Goal: Submit feedback/report problem: Submit feedback/report problem

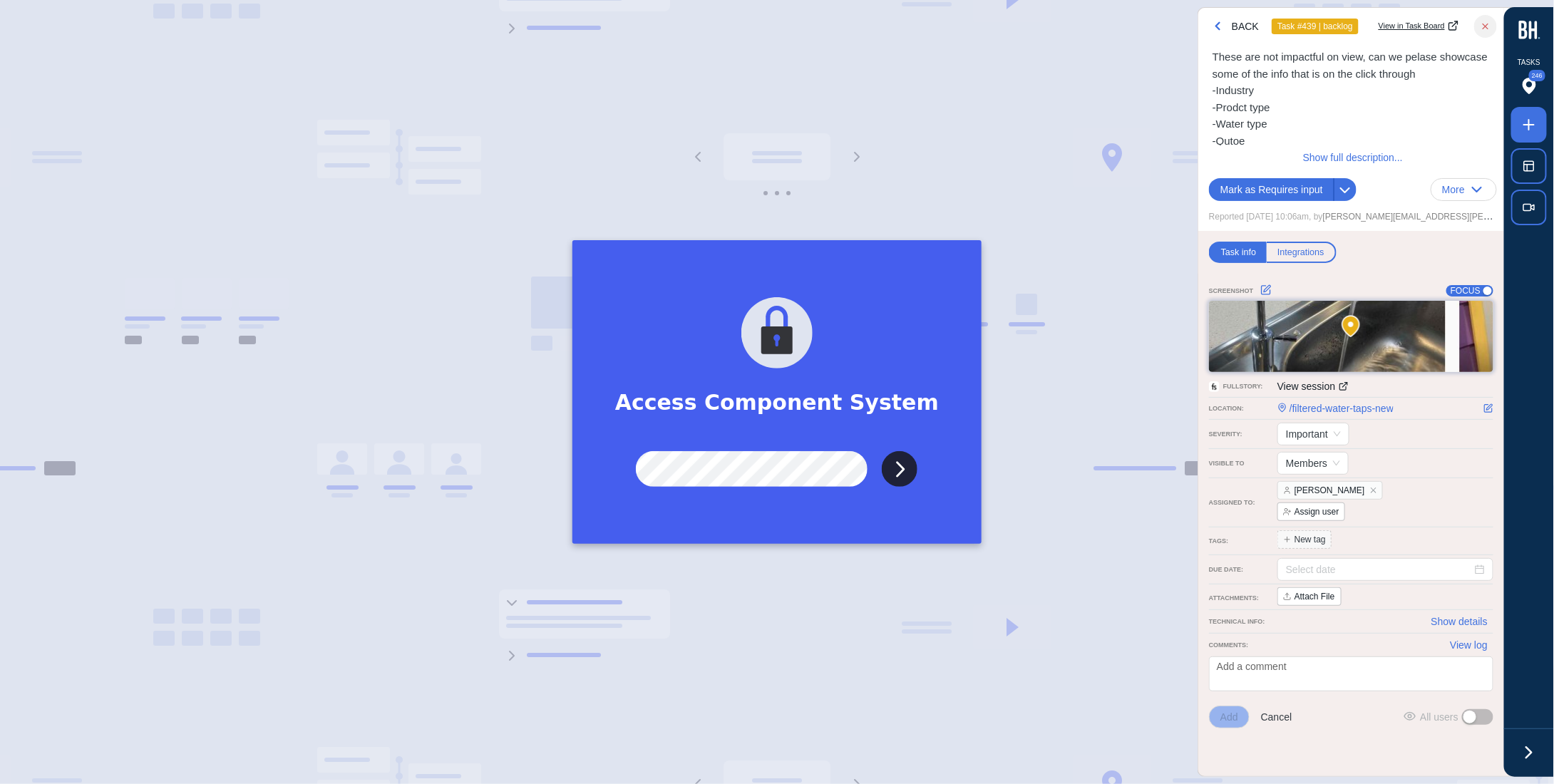
click at [882, 451] on input "Submit" at bounding box center [899, 469] width 36 height 36
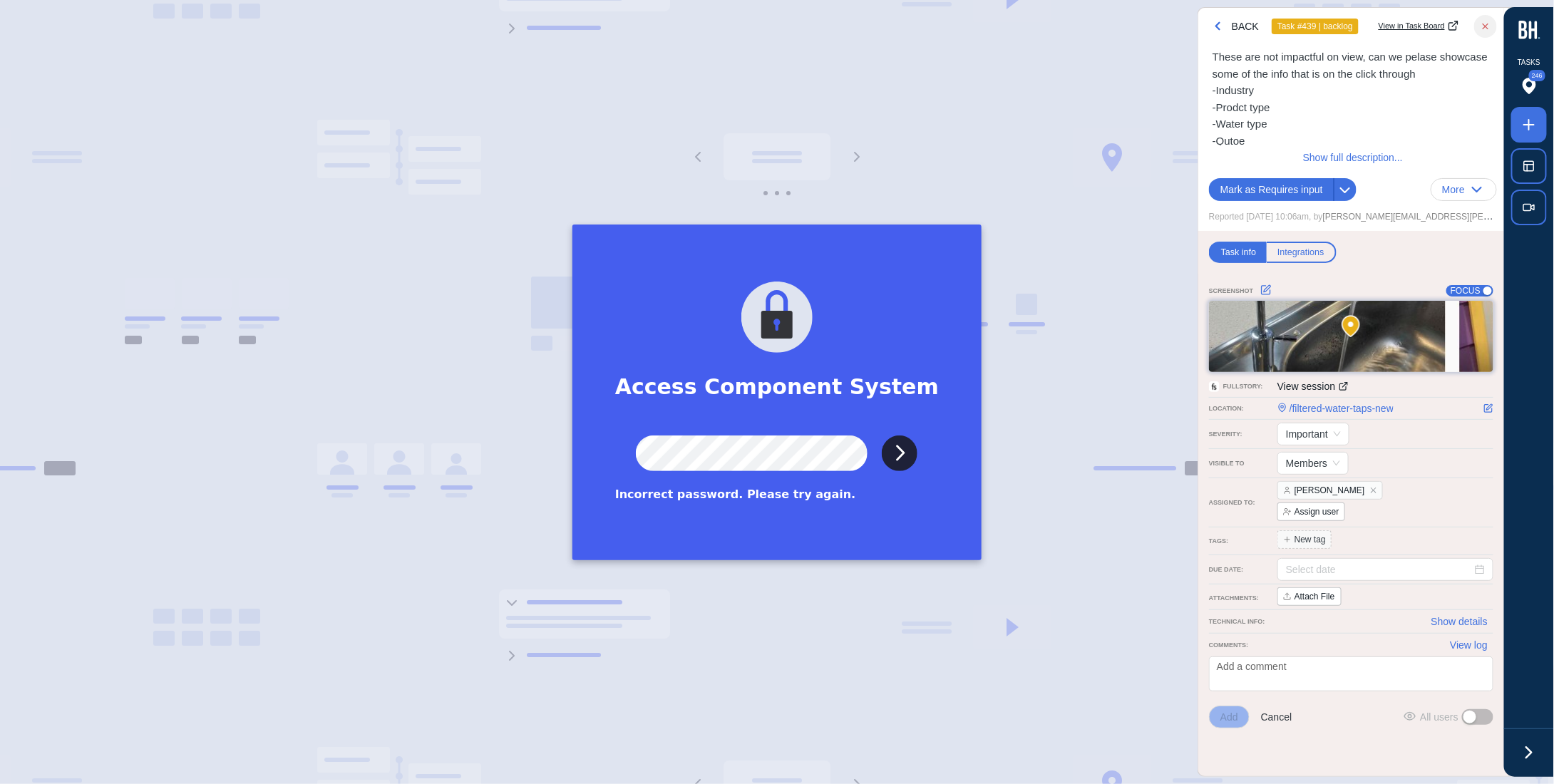
click at [882, 435] on input "Submit" at bounding box center [899, 453] width 36 height 36
click at [904, 449] on input "Submit" at bounding box center [899, 453] width 36 height 36
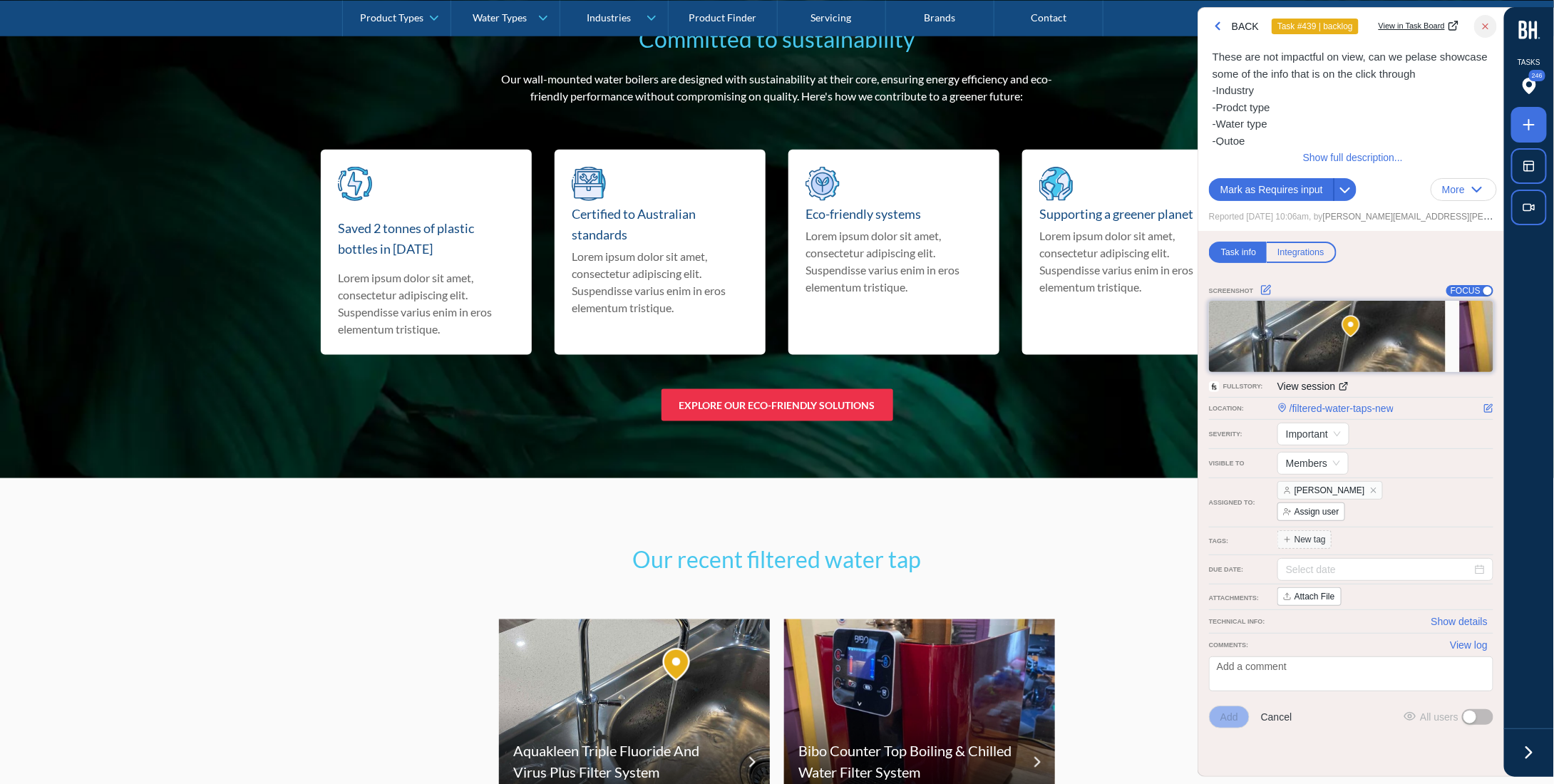
scroll to position [8838, 0]
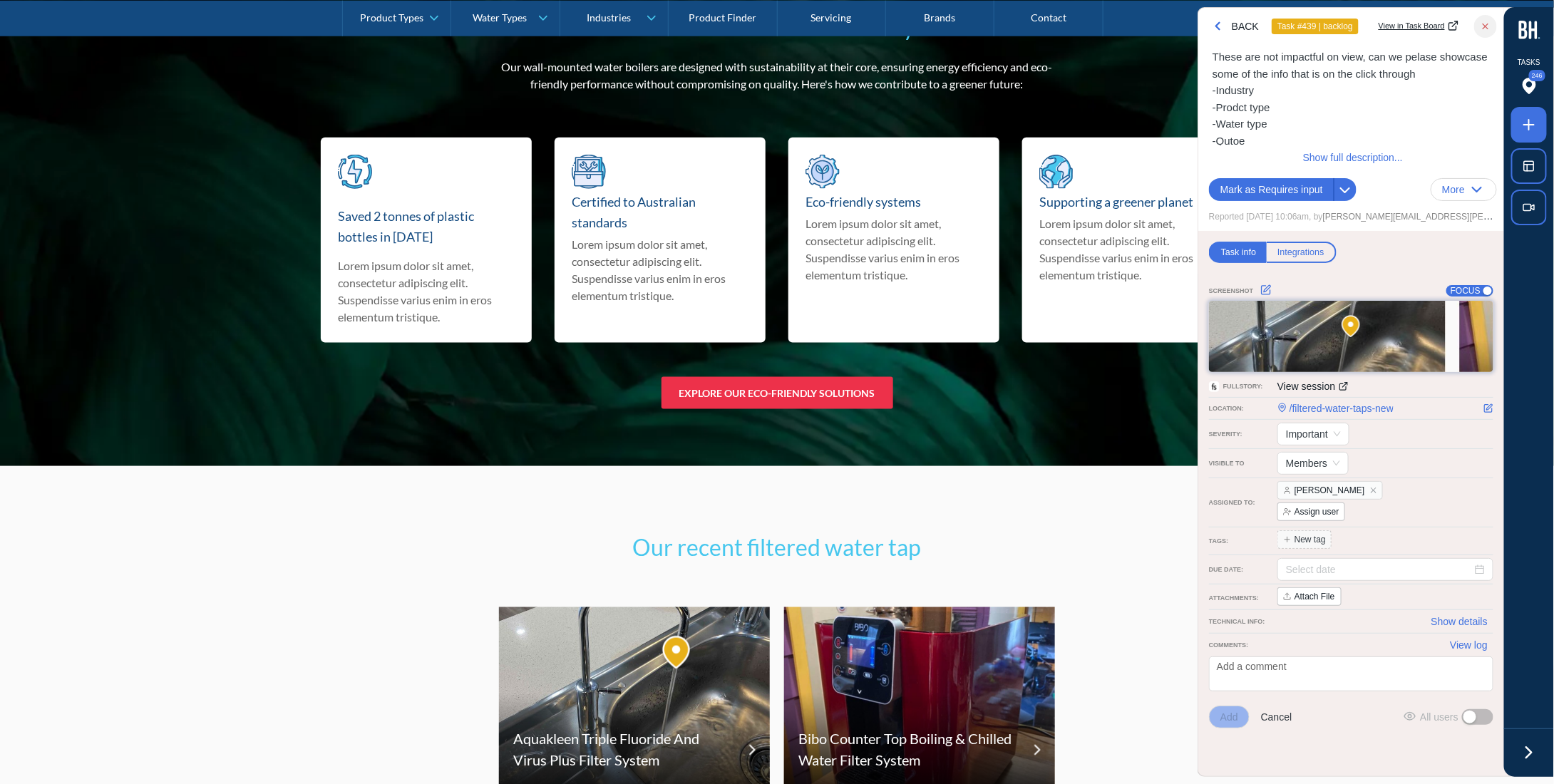
click at [1058, 483] on div "Our recent filtered water tap Aquakleen Triple Fluoride And Virus Plus Filter S…" at bounding box center [777, 658] width 1554 height 383
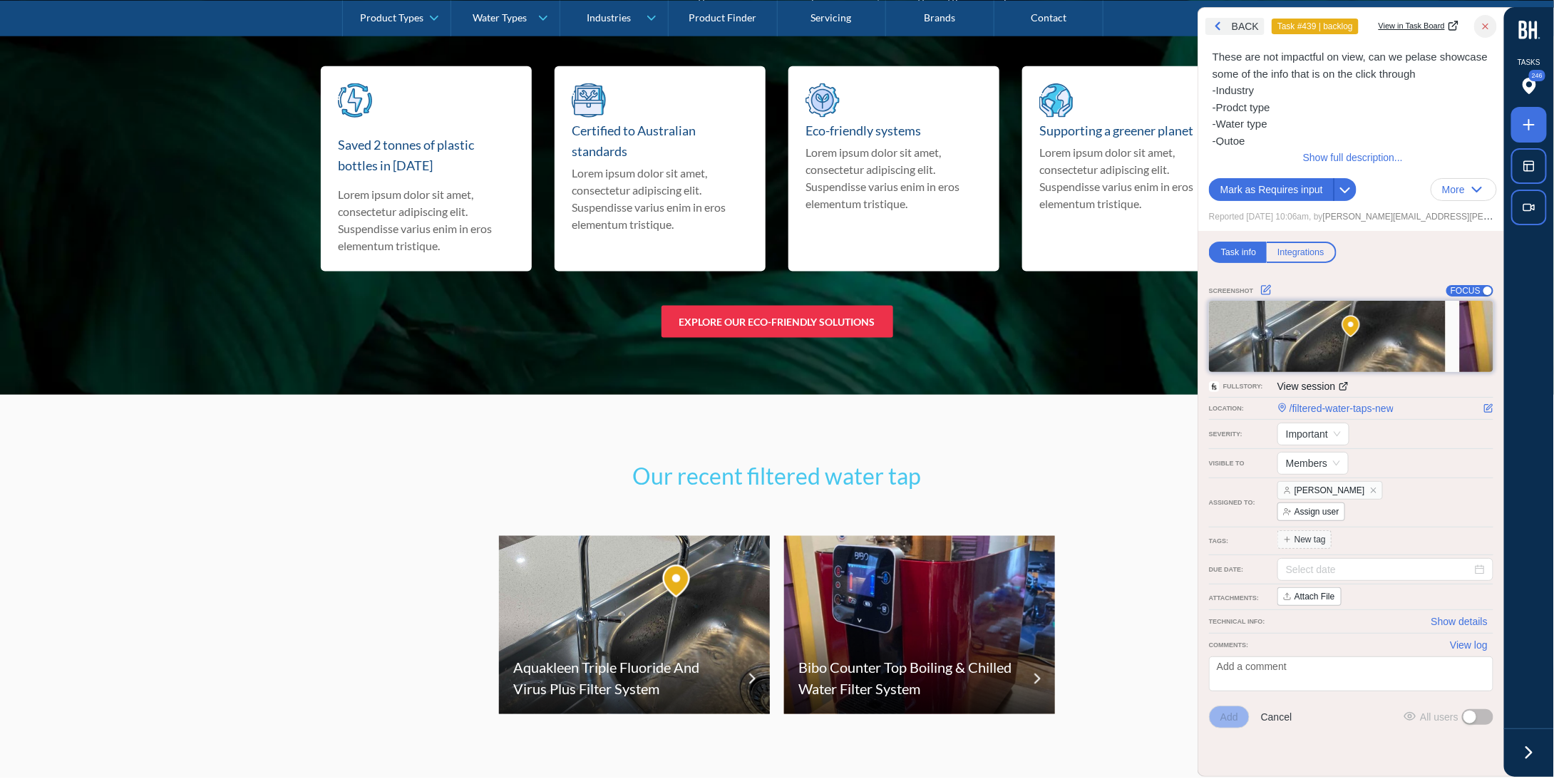
click at [1220, 30] on icon "button" at bounding box center [1217, 26] width 13 height 13
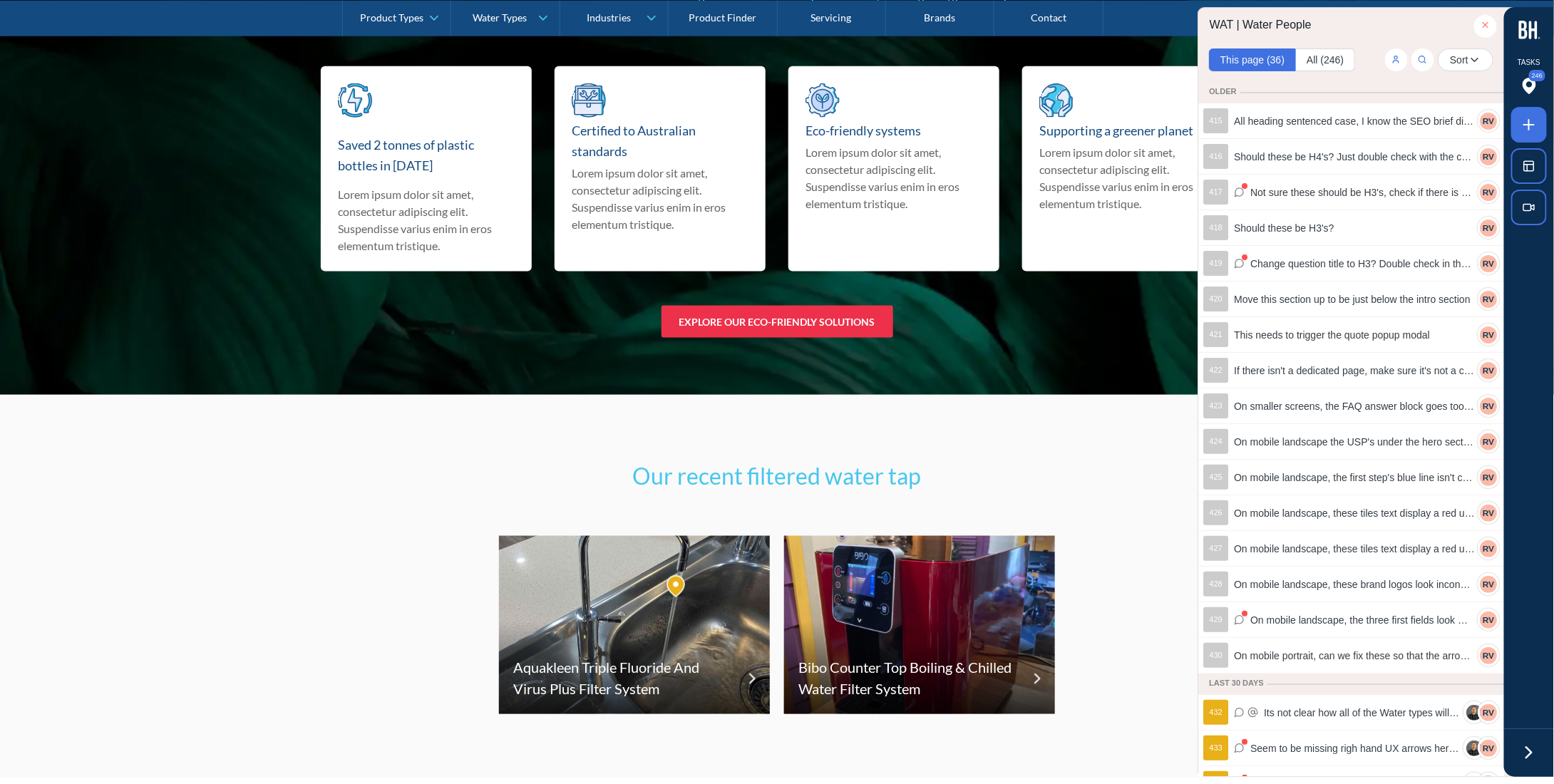
click at [1493, 24] on button "button" at bounding box center [1486, 26] width 22 height 22
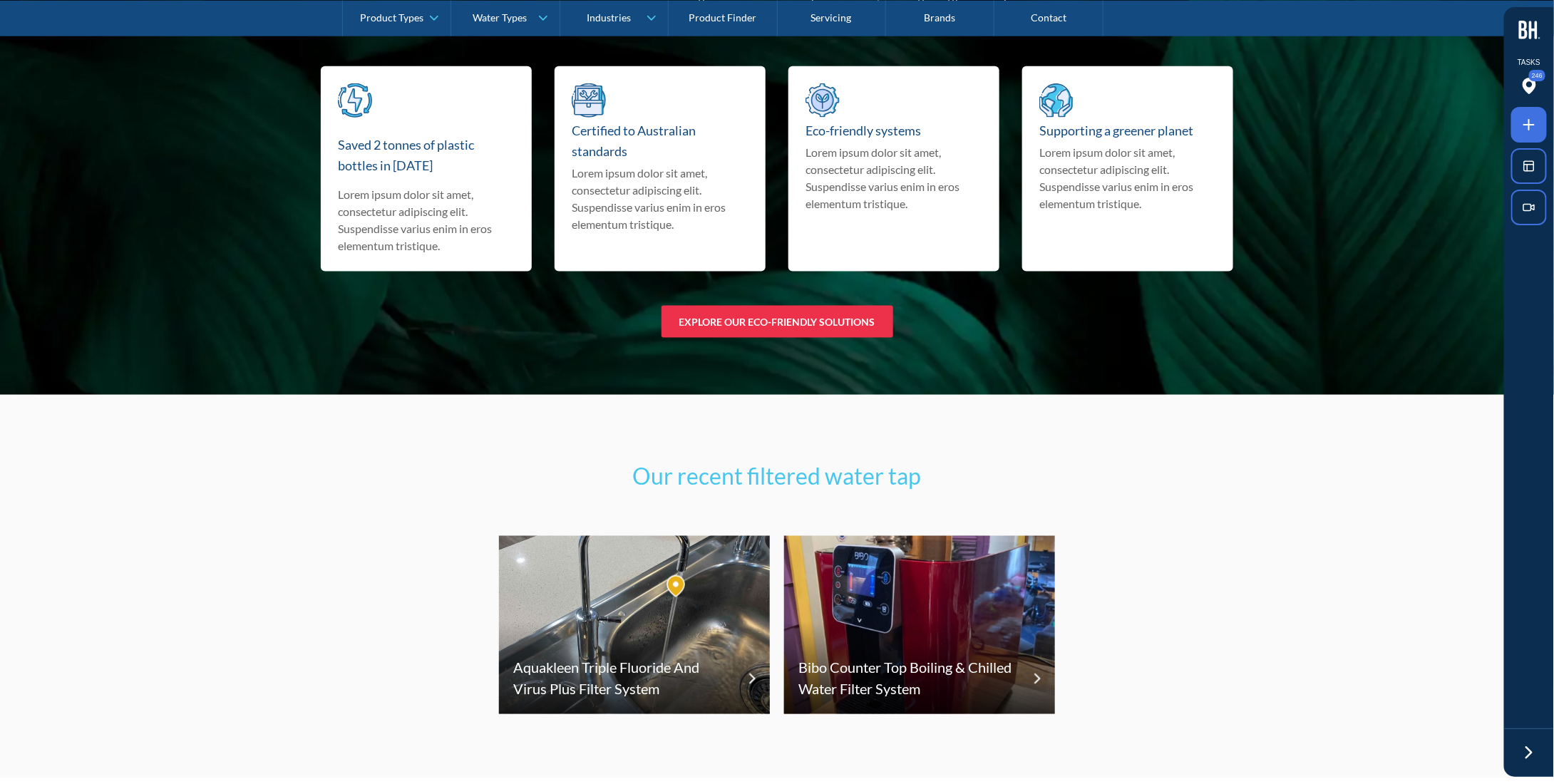
click at [1520, 751] on icon at bounding box center [1529, 752] width 22 height 21
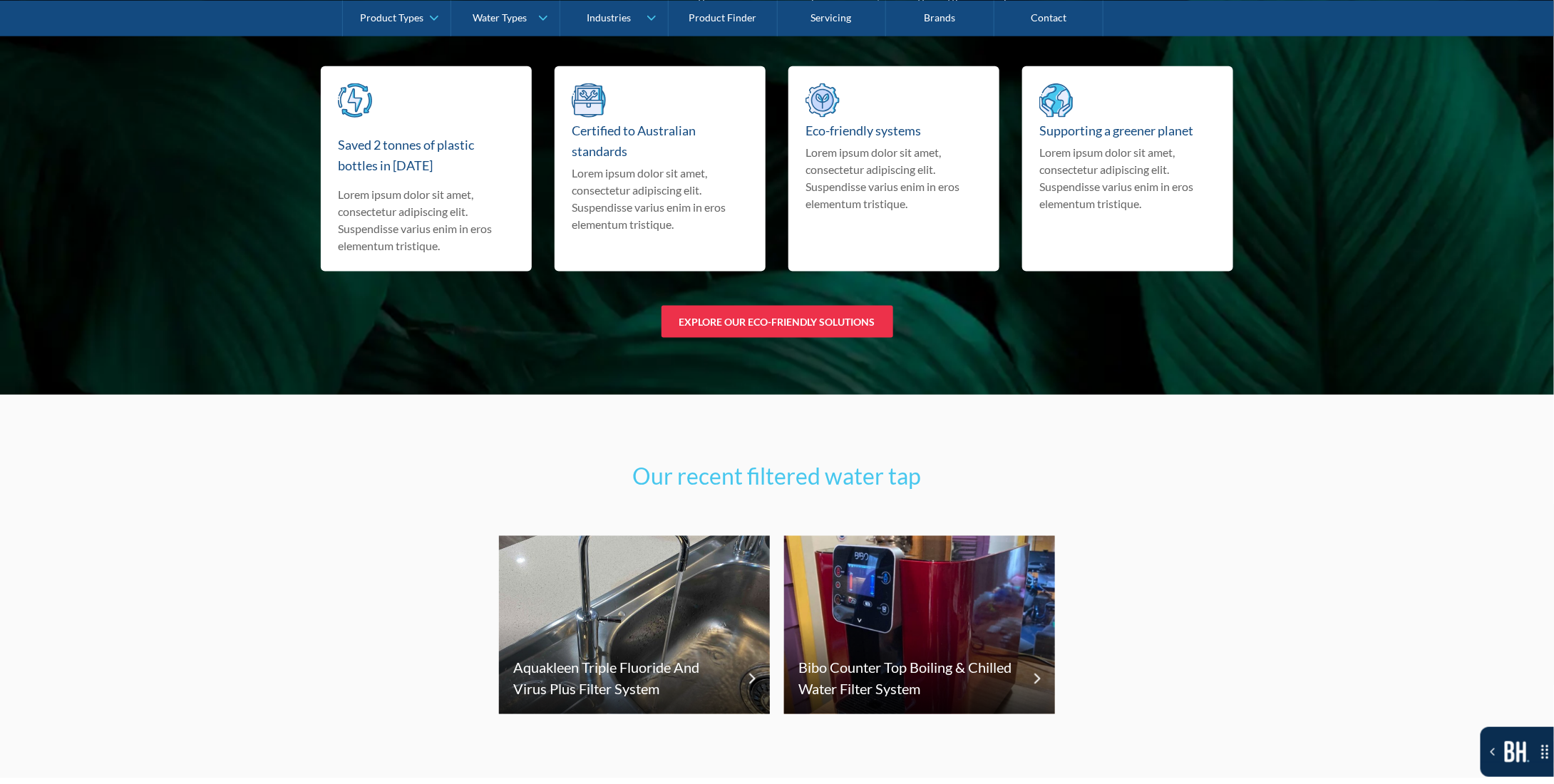
drag, startPoint x: 1490, startPoint y: 740, endPoint x: 1387, endPoint y: 617, distance: 160.4
click at [1490, 739] on button "Toggle the Bugherd Sidebar" at bounding box center [1518, 751] width 74 height 50
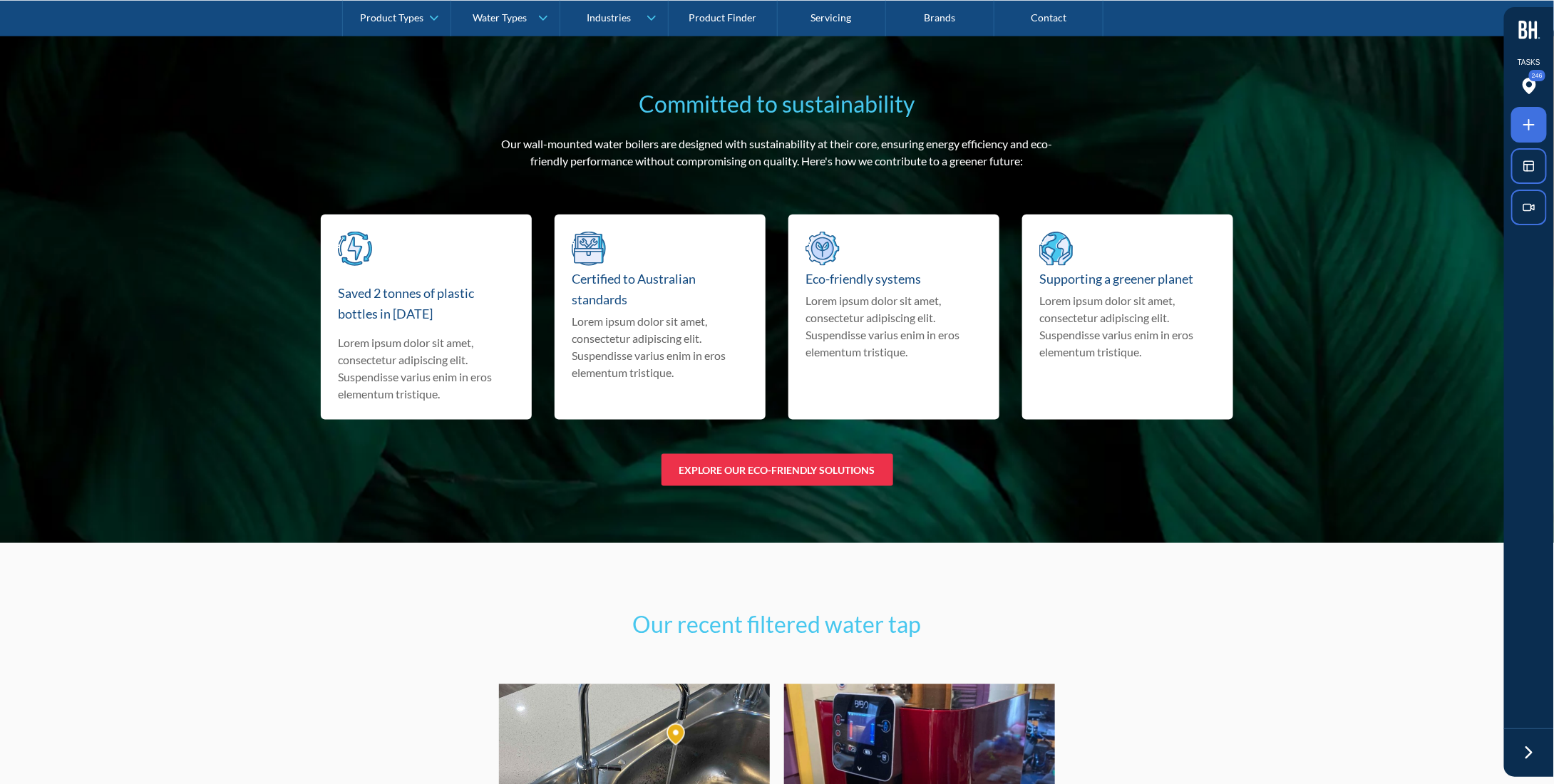
scroll to position [8692, 0]
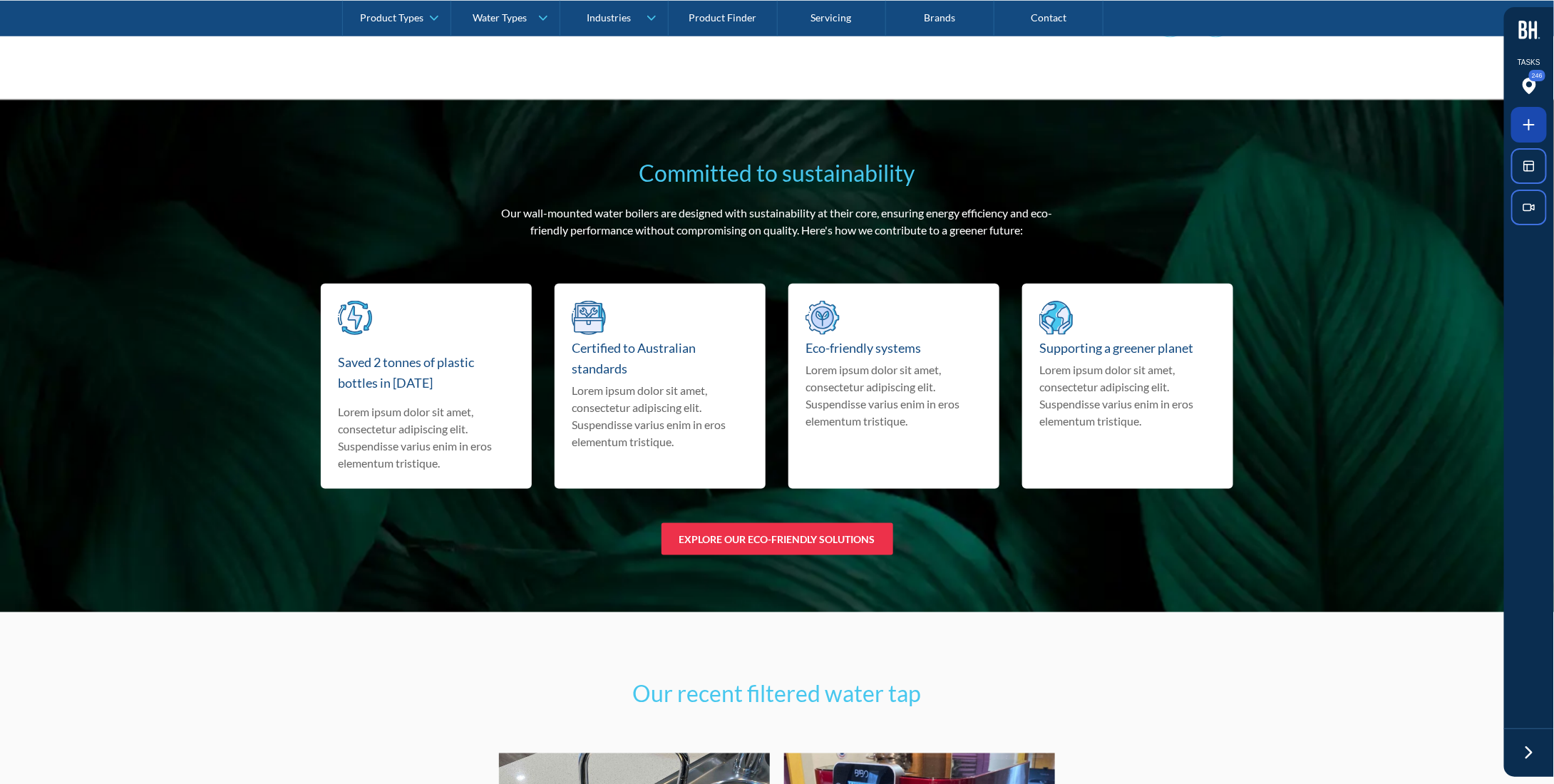
click at [1526, 140] on span at bounding box center [1529, 124] width 36 height 36
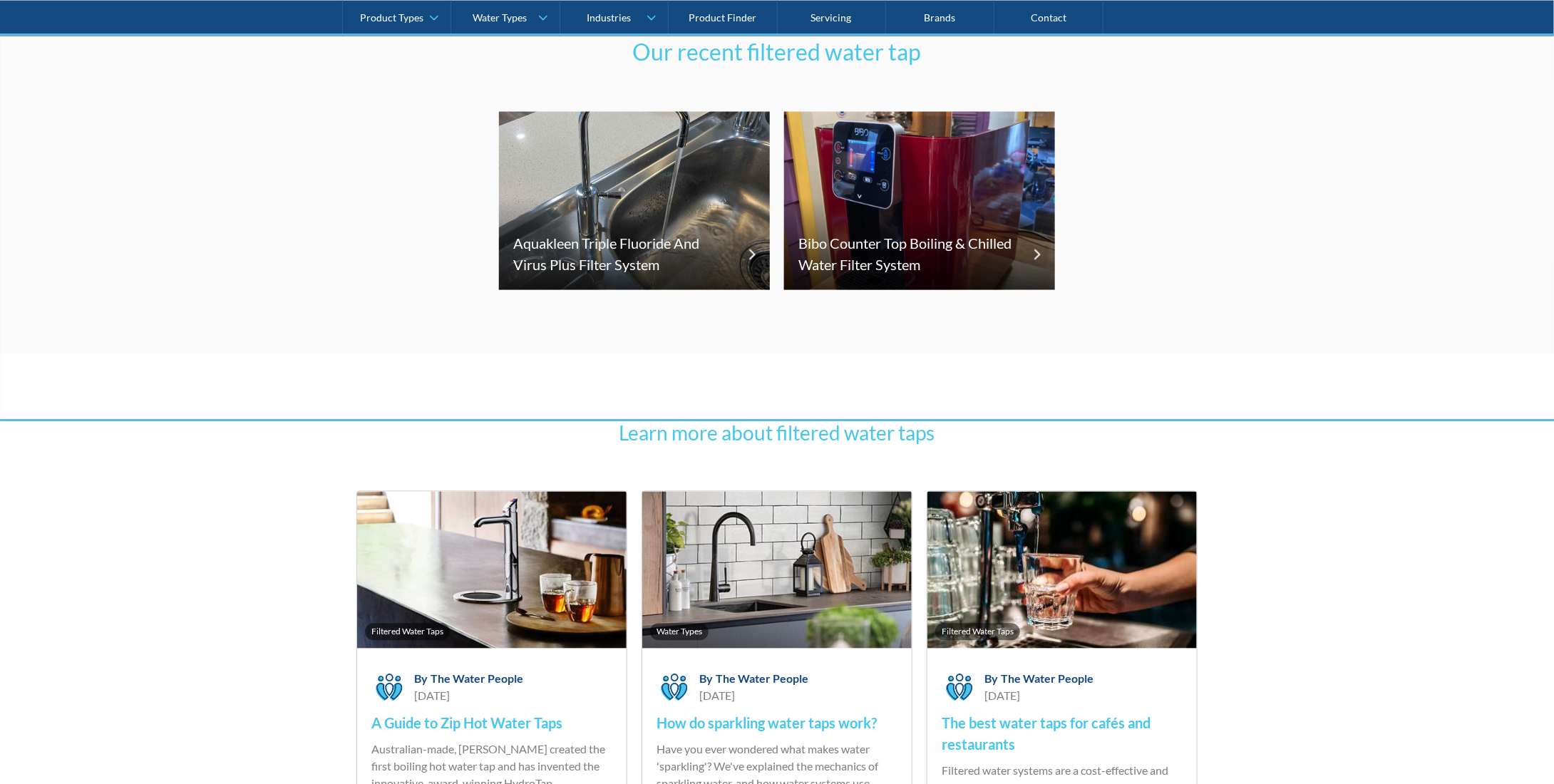
scroll to position [9191, 0]
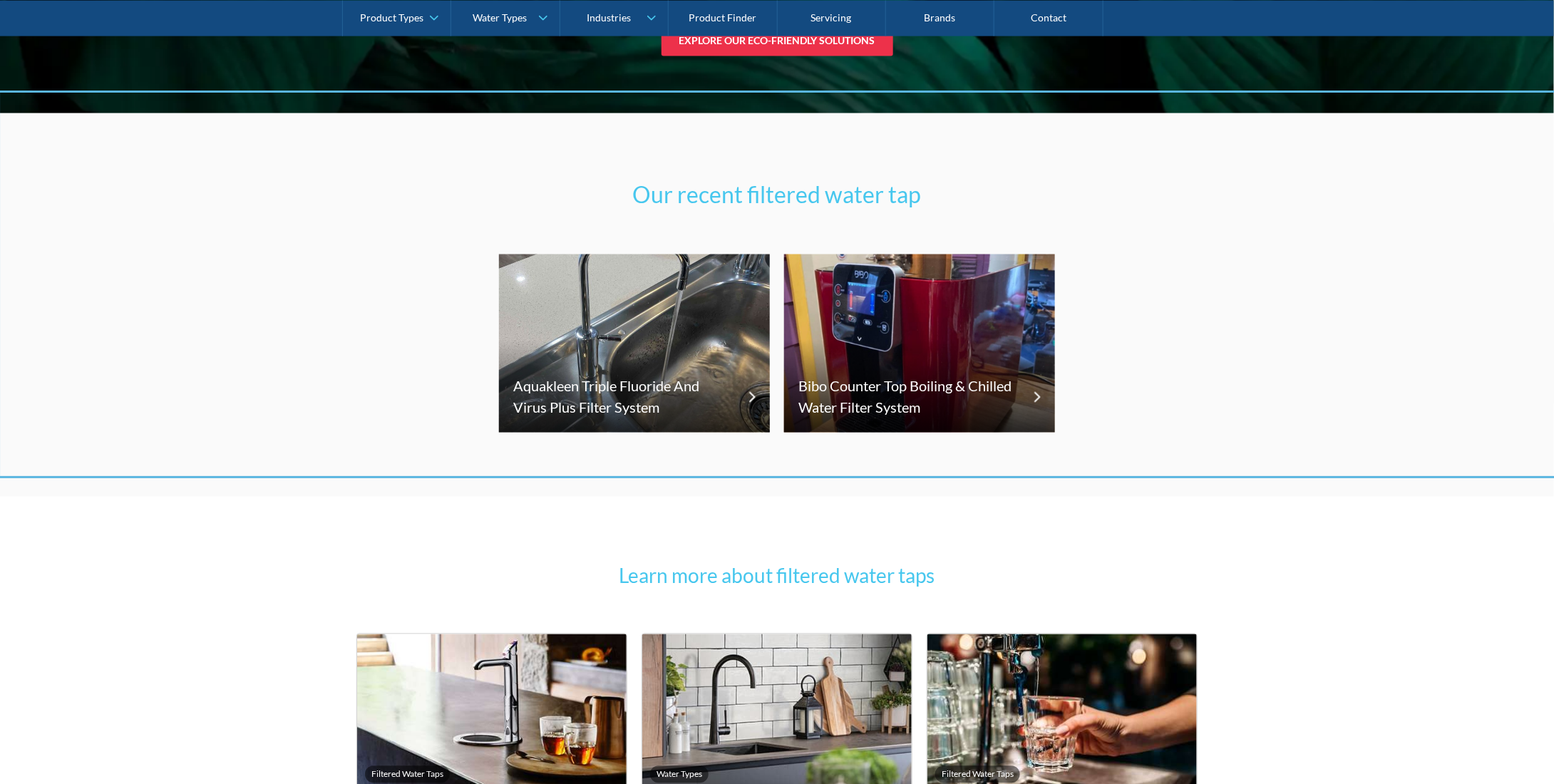
click at [1388, 281] on div at bounding box center [777, 392] width 1554 height 784
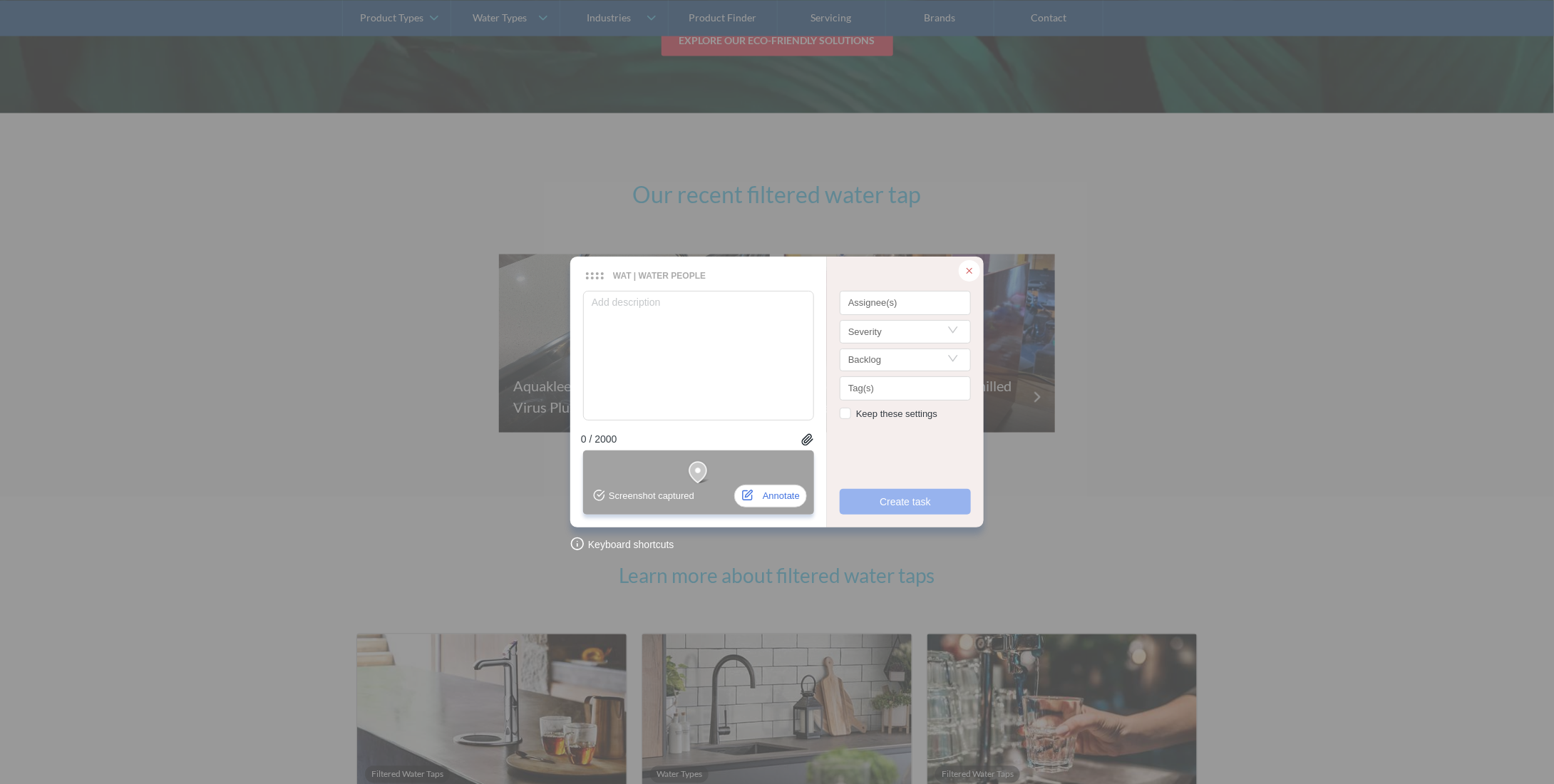
drag, startPoint x: 1187, startPoint y: 249, endPoint x: 1133, endPoint y: 249, distance: 54.0
click at [1189, 249] on div "WAT | Water People WAT | Water People Keyboard shortcuts 0 / 2000 ctrl + enter …" at bounding box center [777, 392] width 1554 height 784
click at [979, 273] on div at bounding box center [969, 270] width 22 height 21
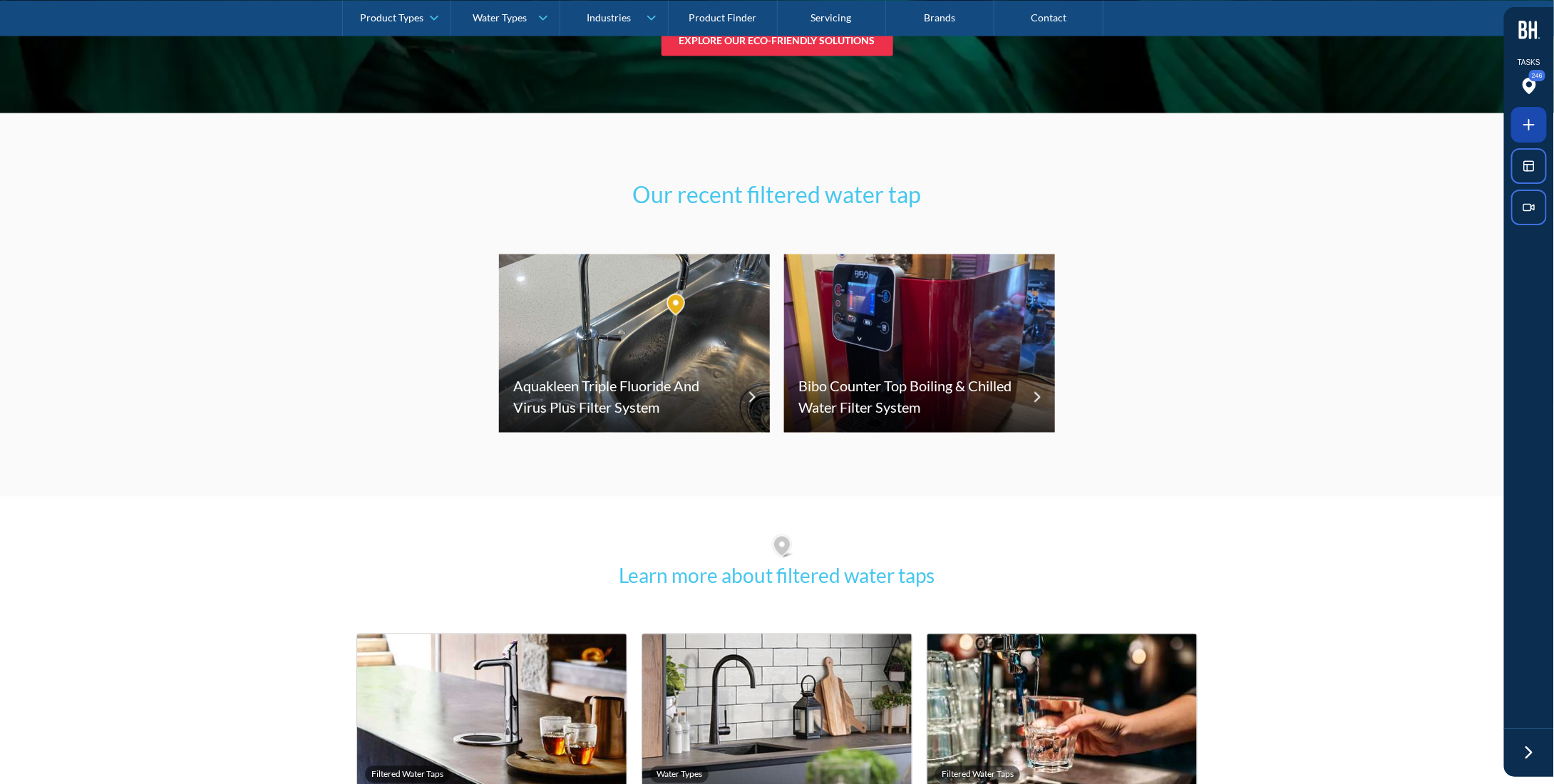
click at [1532, 116] on icon at bounding box center [1529, 124] width 17 height 17
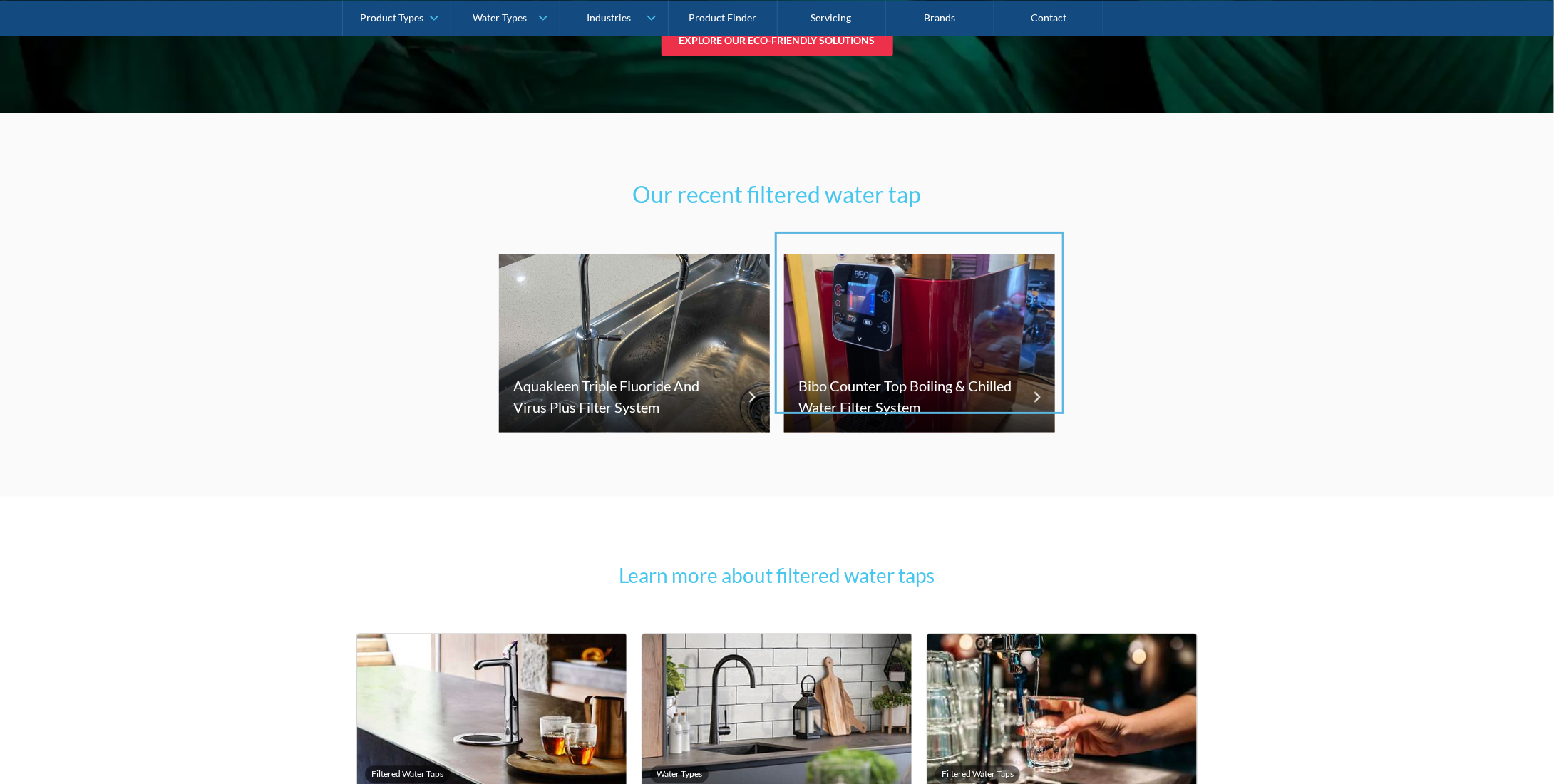
click at [777, 307] on div at bounding box center [777, 392] width 1554 height 784
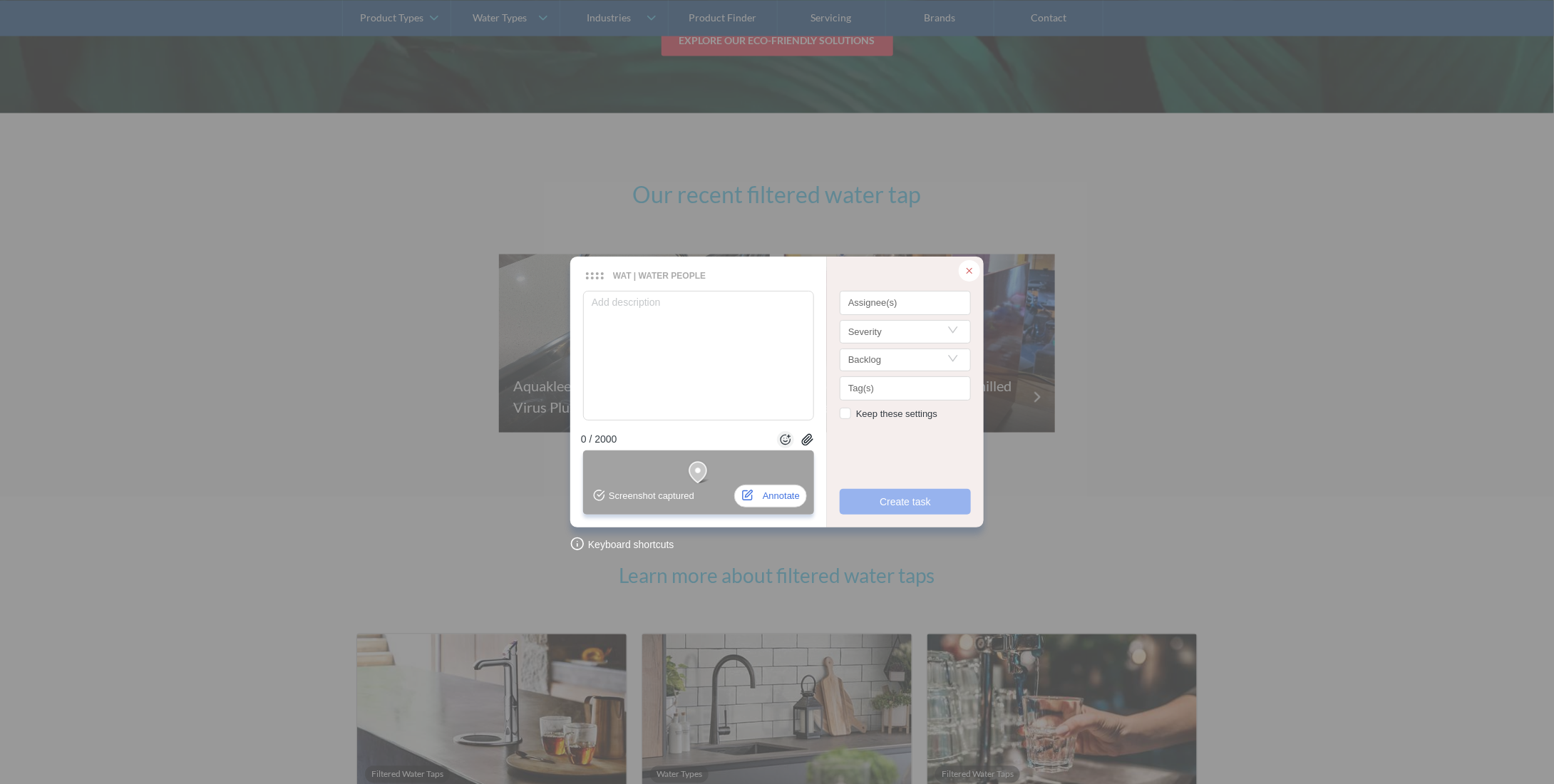
click at [566, 305] on div "WAT | Water People WAT | Water People Keyboard shortcuts 0 / 2000 ctrl + enter …" at bounding box center [777, 392] width 1554 height 784
click at [633, 308] on textarea at bounding box center [698, 355] width 231 height 130
type textarea "U"
type textarea "Us"
type textarea "Use"
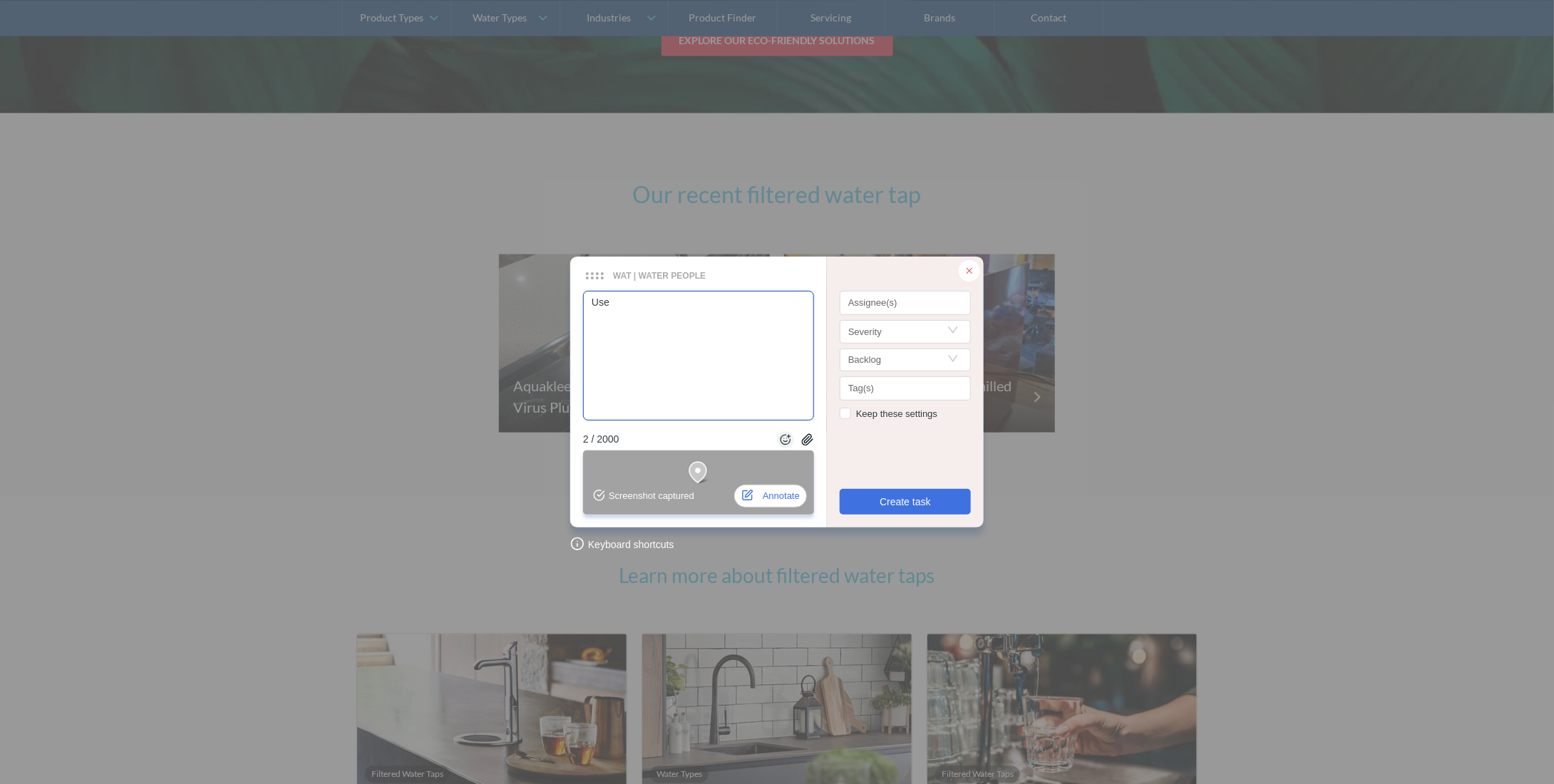
type textarea "Use"
type textarea "Use t"
type textarea "Use th"
type textarea "Use the"
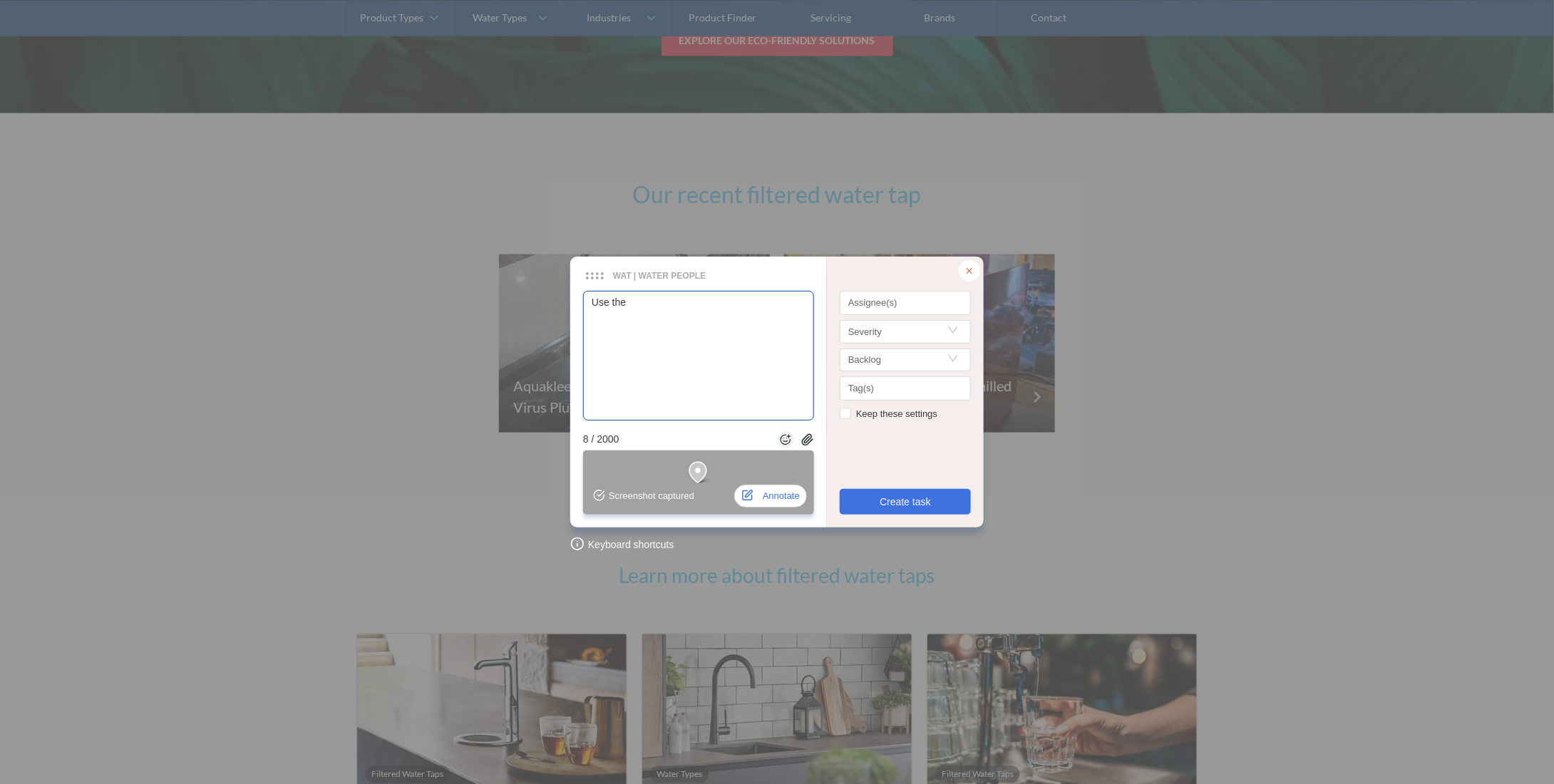
type textarea "Use the s"
type textarea "Use the sa"
type textarea "Use the sam"
type textarea "Use the same"
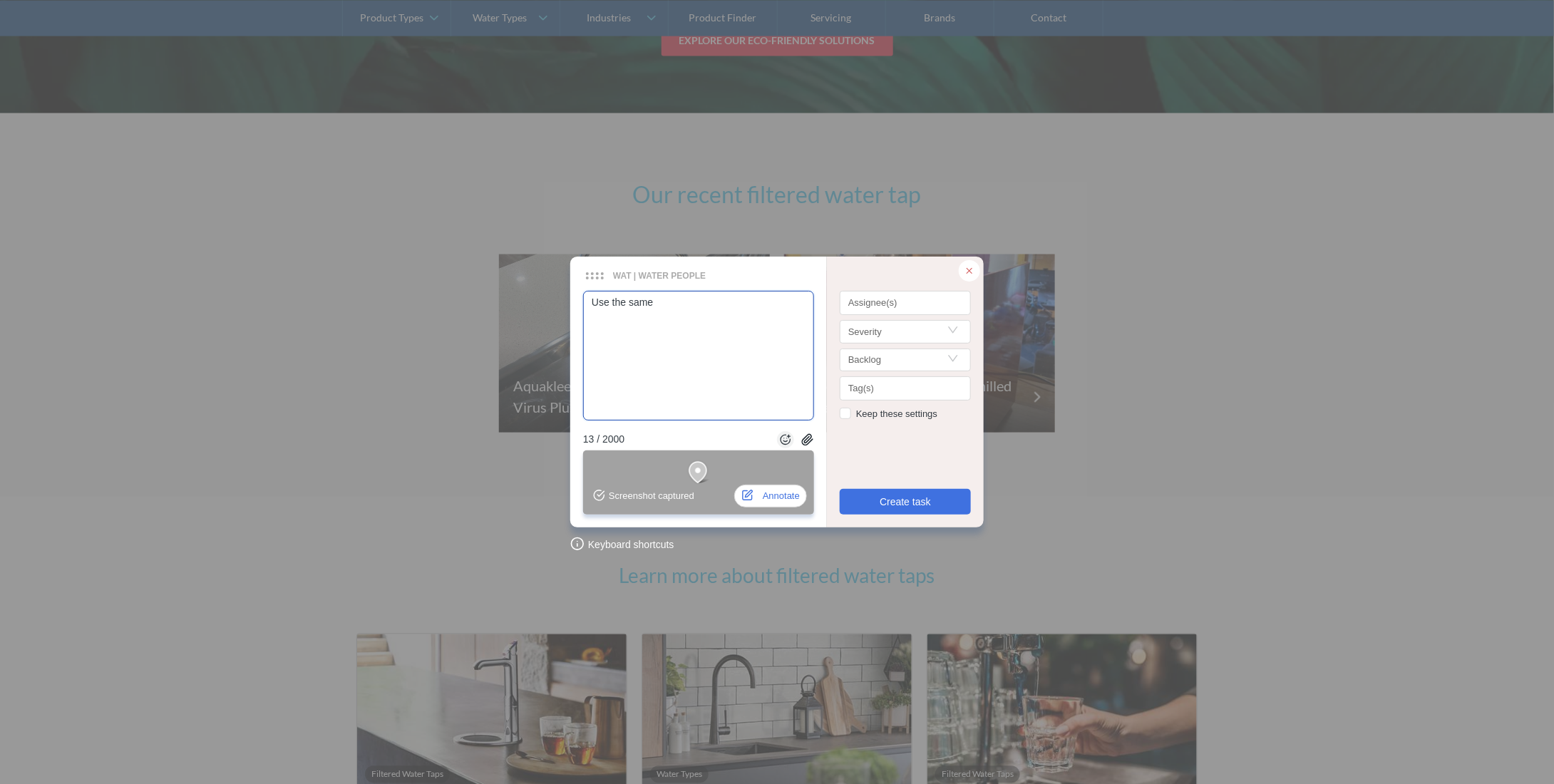
type textarea "Use the same e"
type textarea "Use the same el"
type textarea "Use the same ele"
type textarea "Use the same elem"
type textarea "Use the same eleme"
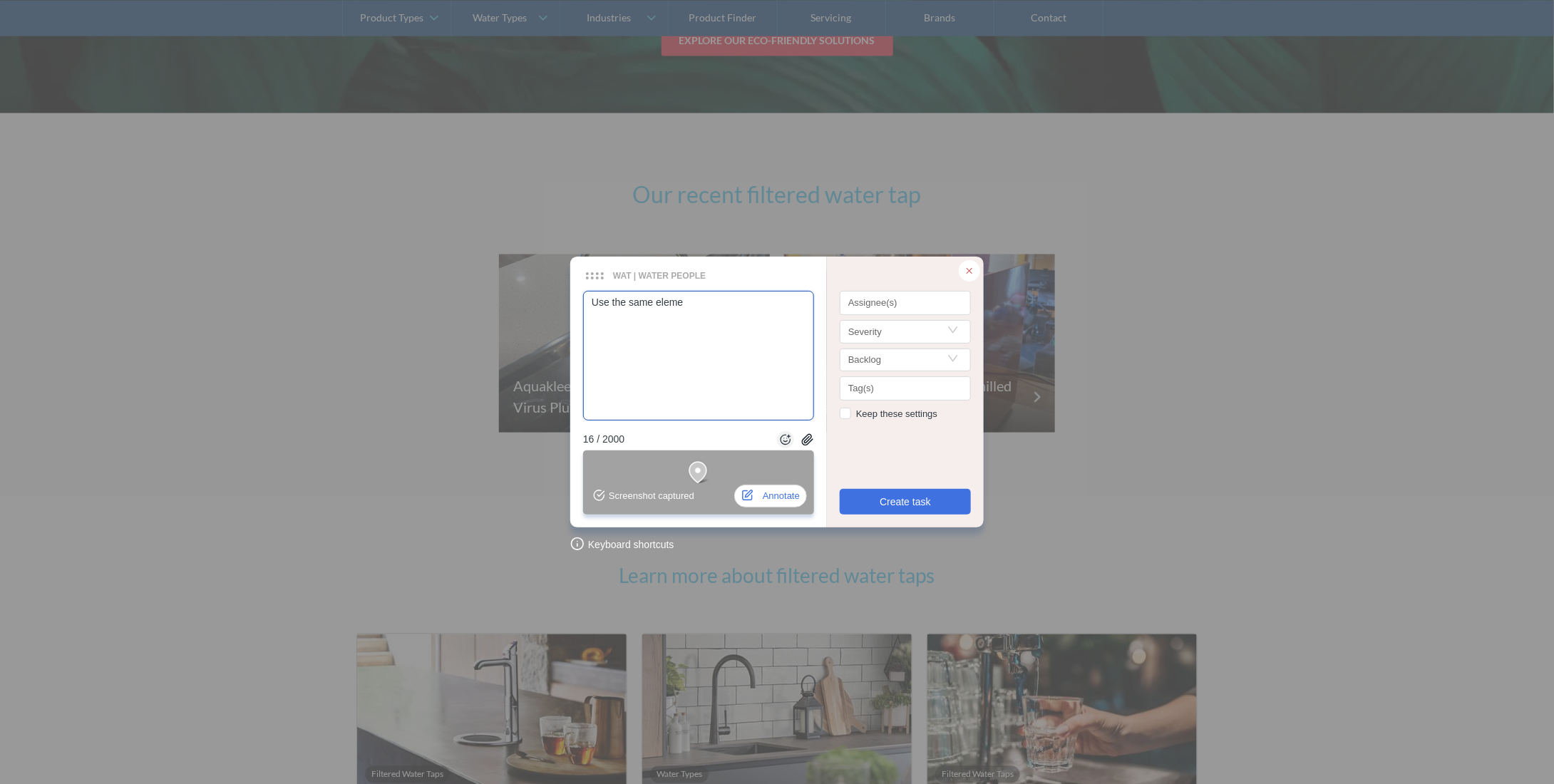
type textarea "Use the same elemen"
type textarea "Use the same element"
type textarea "Use the same element f"
type textarea "Use the same element fr"
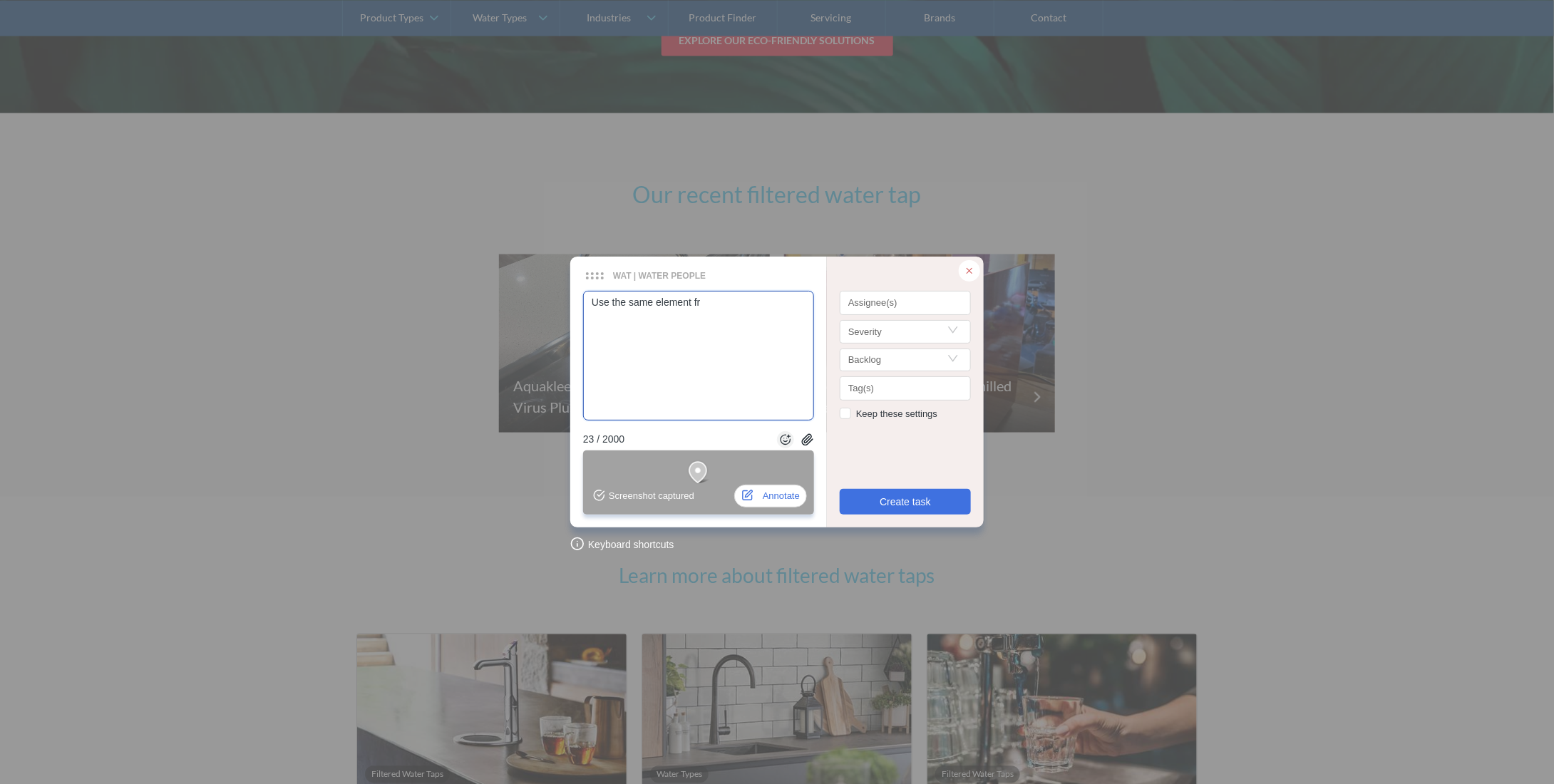
type textarea "Use the same element fro"
type textarea "Use the same element from"
type textarea "Use the same element from th"
type textarea "Use the same element from thi"
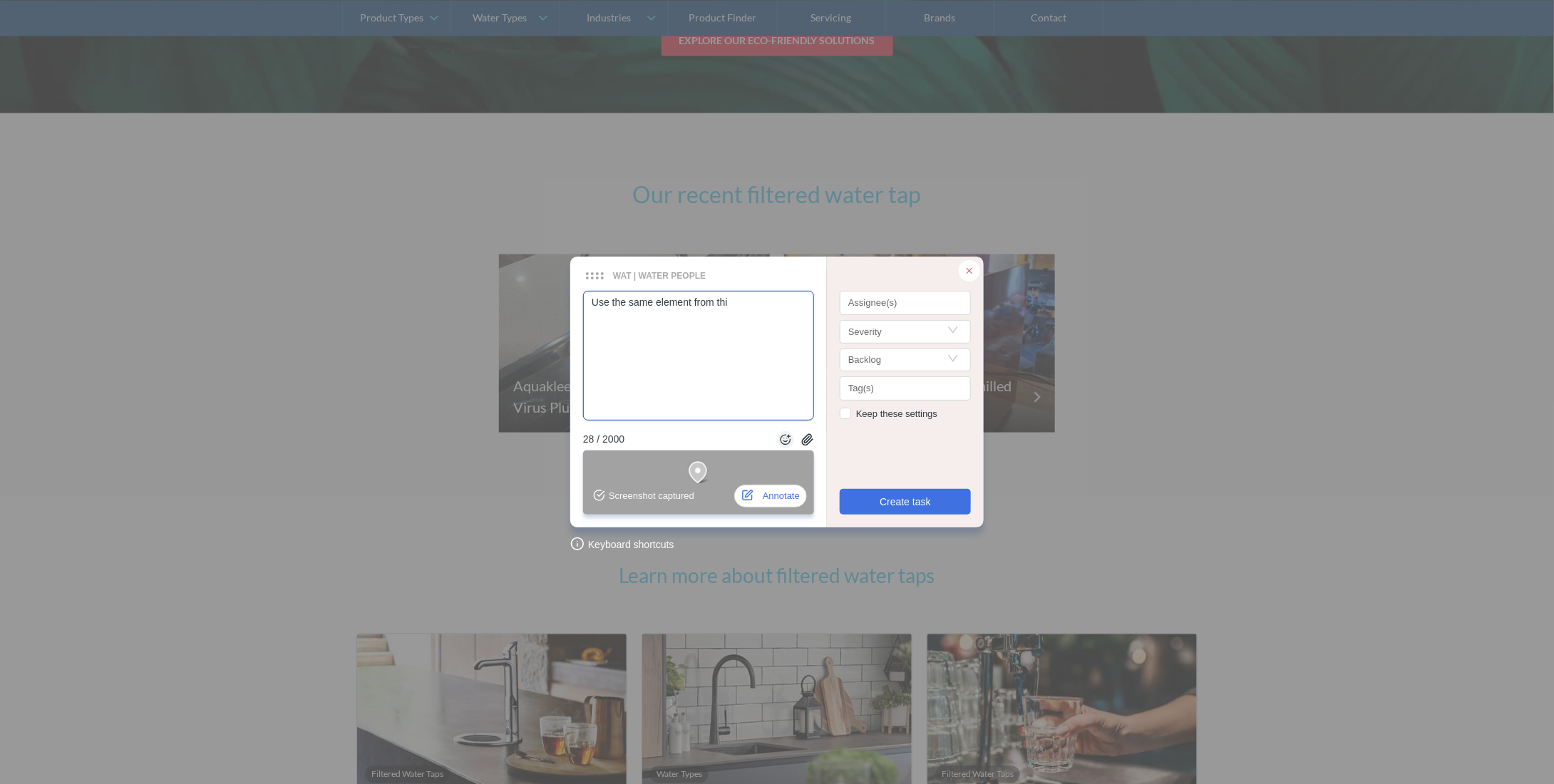
type textarea "Use the same element from this"
type textarea "Use the same element from this d"
type textarea "Use the same element from this de"
type textarea "Use the same element from this des"
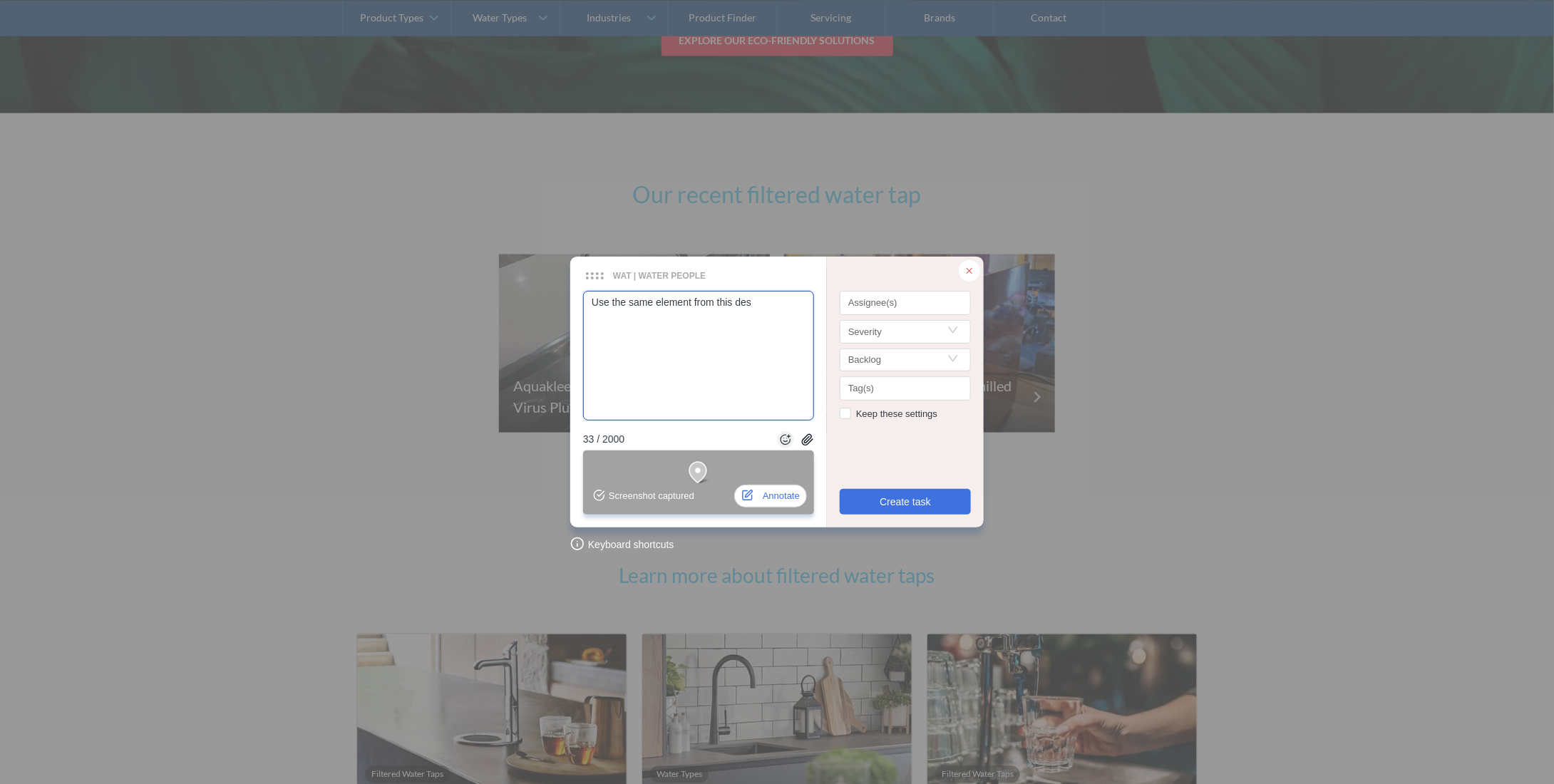
type textarea "Use the same element from this desi"
type textarea "Use the same element from this desig"
type textarea "Use the same element from this design"
type textarea "Use the same element from this design:"
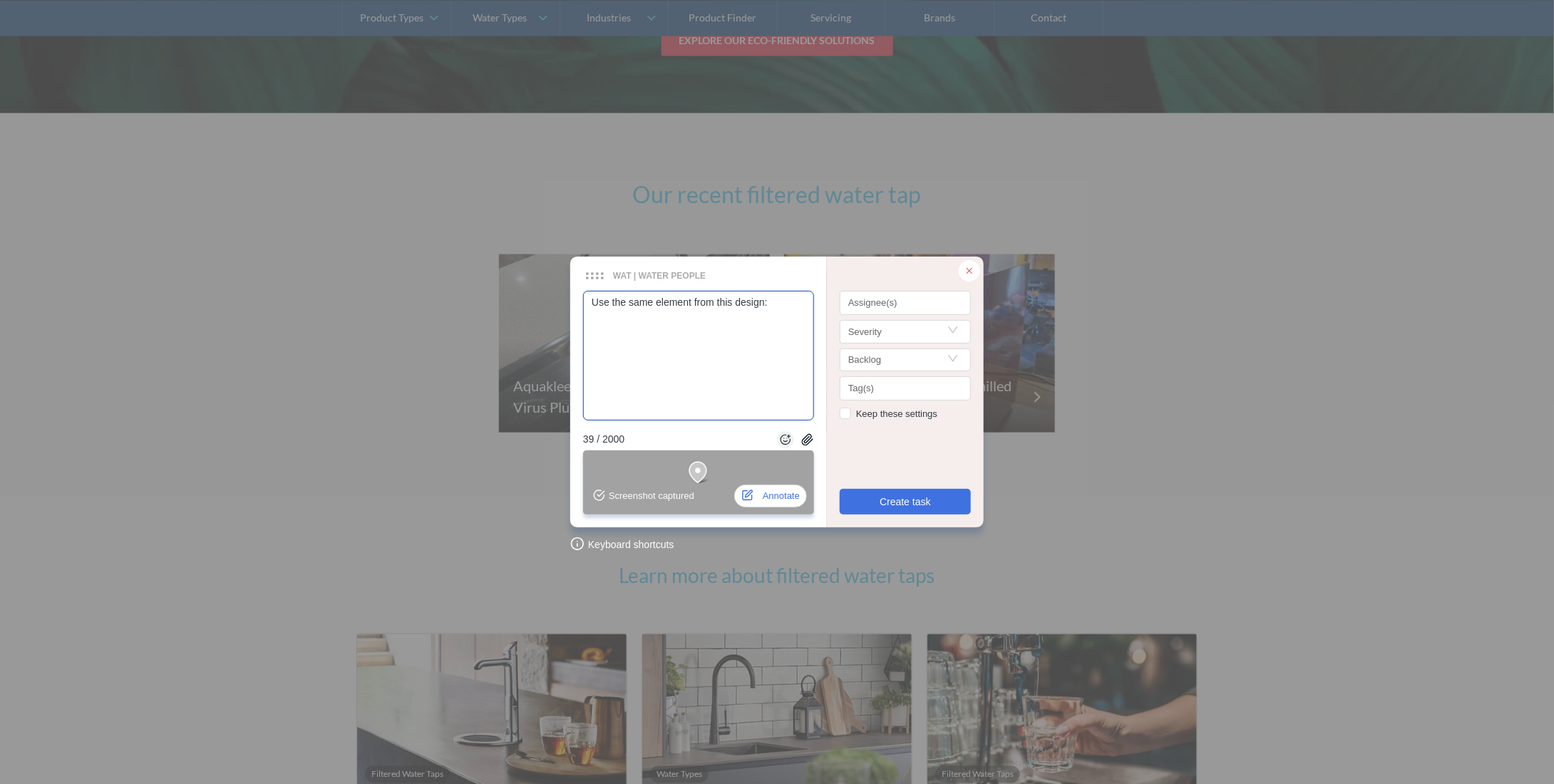
paste textarea "https://www.figma.com/proto/RrSzALKJruCyNpiI1dWWAd/WAT-%7C-The-Water-People?nod…"
click at [918, 303] on div at bounding box center [905, 303] width 124 height 10
type textarea "Use the same element from this design: https://www.figma.com/proto/RrSzALKJruCy…"
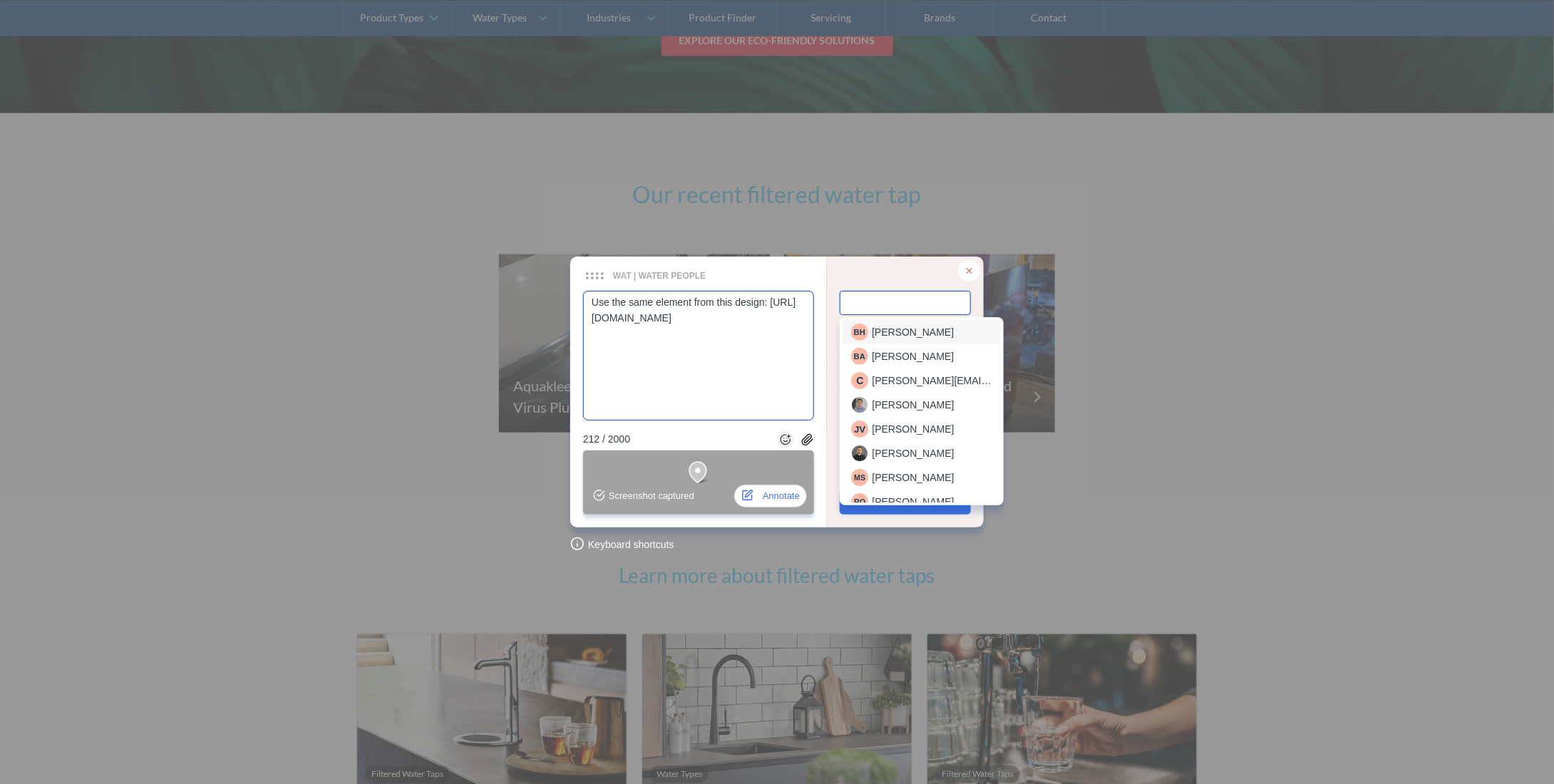
click at [919, 326] on span "Beverlee Halili" at bounding box center [913, 332] width 82 height 16
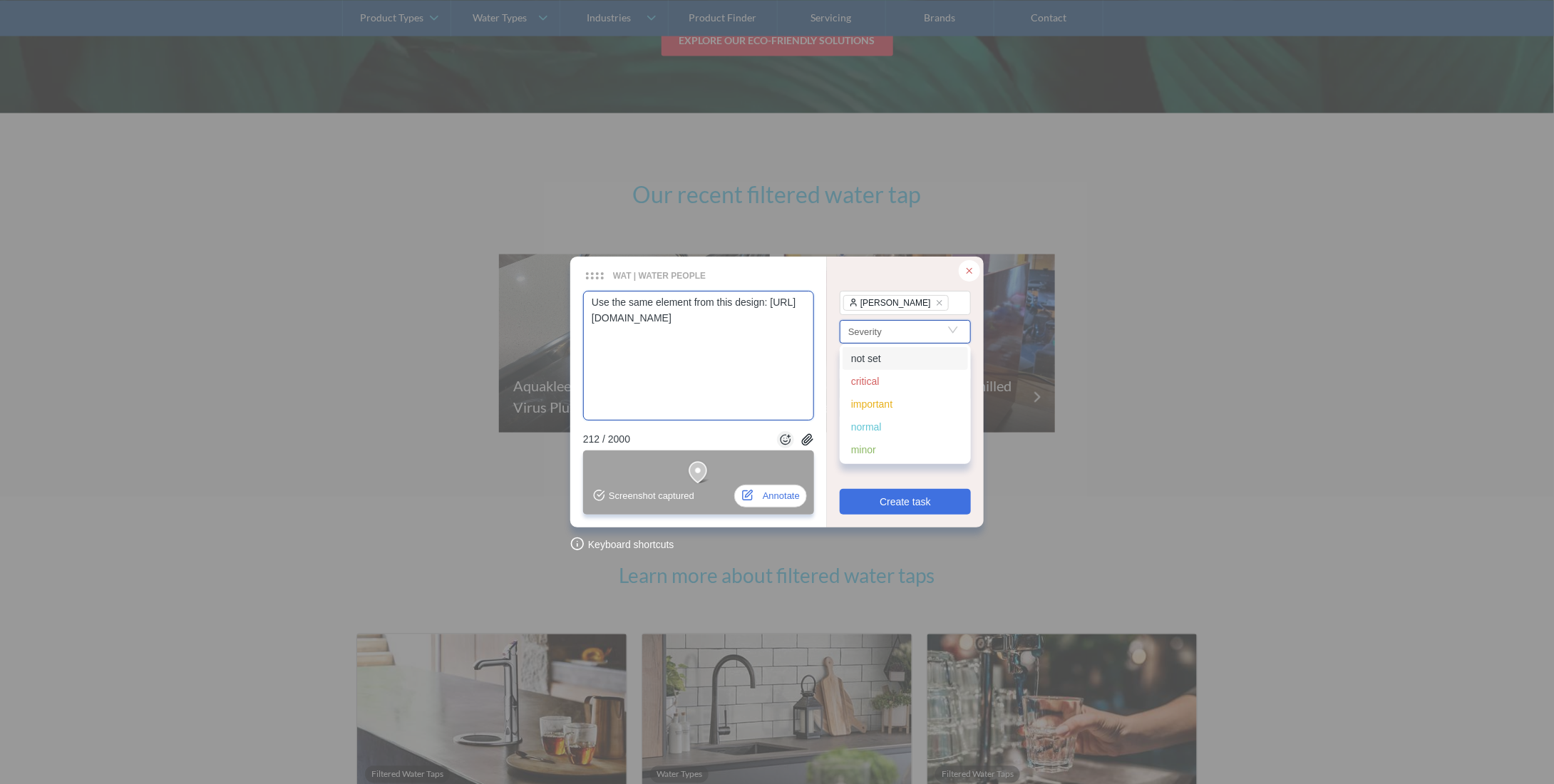
click at [885, 332] on input "Search" at bounding box center [905, 331] width 114 height 21
click at [875, 412] on div "important" at bounding box center [905, 404] width 125 height 22
click at [890, 503] on span "Create task" at bounding box center [905, 501] width 51 height 16
